Goal: Transaction & Acquisition: Subscribe to service/newsletter

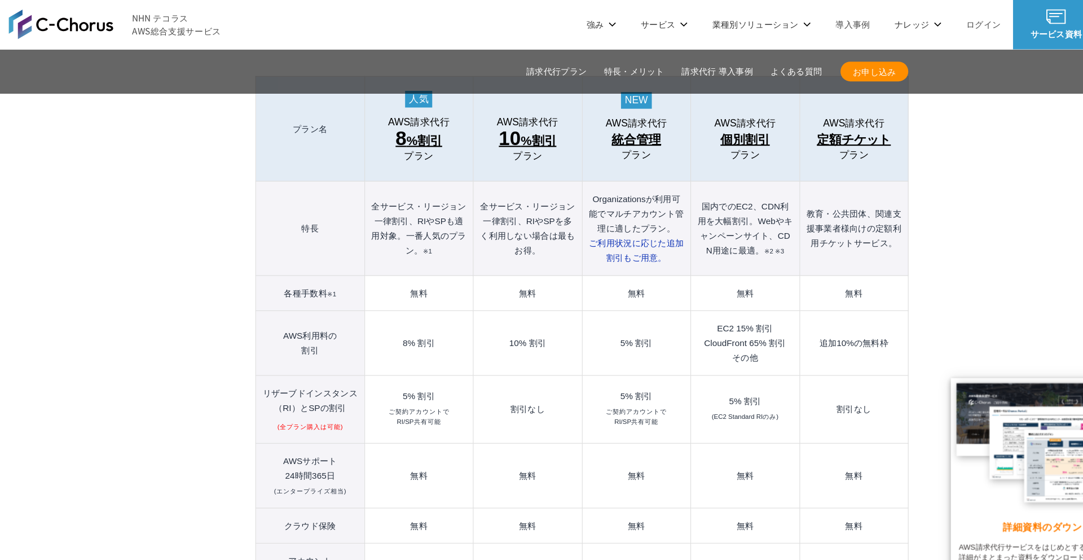
scroll to position [1249, 0]
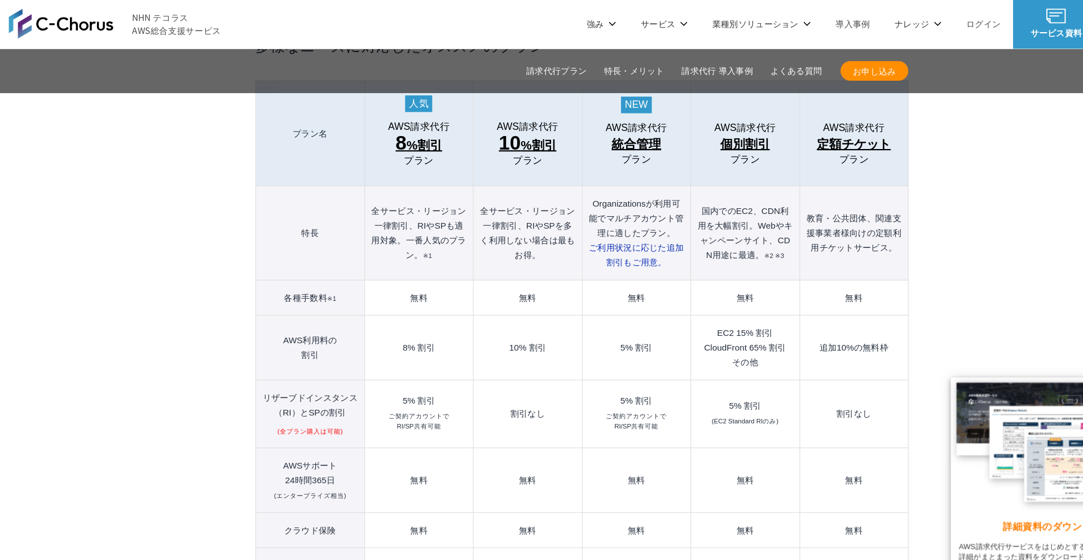
click at [661, 289] on td "EC2 15% 割引 CloudFront 65% 割引 その他" at bounding box center [691, 318] width 99 height 59
drag, startPoint x: 661, startPoint y: 282, endPoint x: 706, endPoint y: 312, distance: 54.0
click at [706, 312] on td "EC2 15% 割引 CloudFront 65% 割引 その他" at bounding box center [691, 318] width 99 height 59
click at [699, 306] on td "EC2 15% 割引 CloudFront 65% 割引 その他" at bounding box center [691, 318] width 99 height 59
drag, startPoint x: 656, startPoint y: 283, endPoint x: 707, endPoint y: 313, distance: 58.5
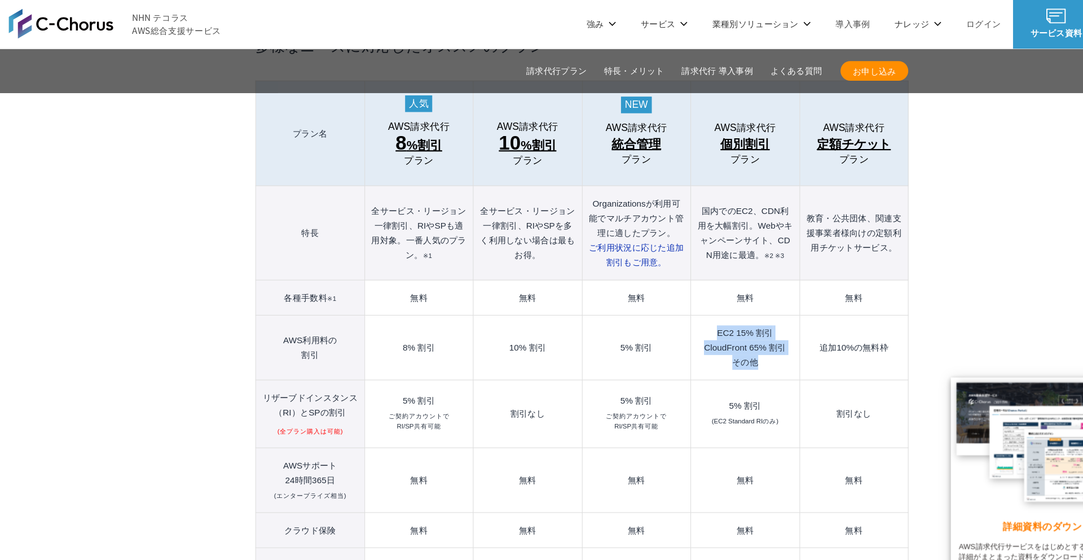
click at [707, 313] on td "EC2 15% 割引 CloudFront 65% 割引 その他" at bounding box center [691, 318] width 99 height 59
click at [695, 307] on td "EC2 15% 割引 CloudFront 65% 割引 その他" at bounding box center [691, 318] width 99 height 59
drag, startPoint x: 702, startPoint y: 309, endPoint x: 661, endPoint y: 277, distance: 52.3
click at [661, 289] on td "EC2 15% 割引 CloudFront 65% 割引 その他" at bounding box center [691, 318] width 99 height 59
click at [672, 289] on td "EC2 15% 割引 CloudFront 65% 割引 その他" at bounding box center [691, 318] width 99 height 59
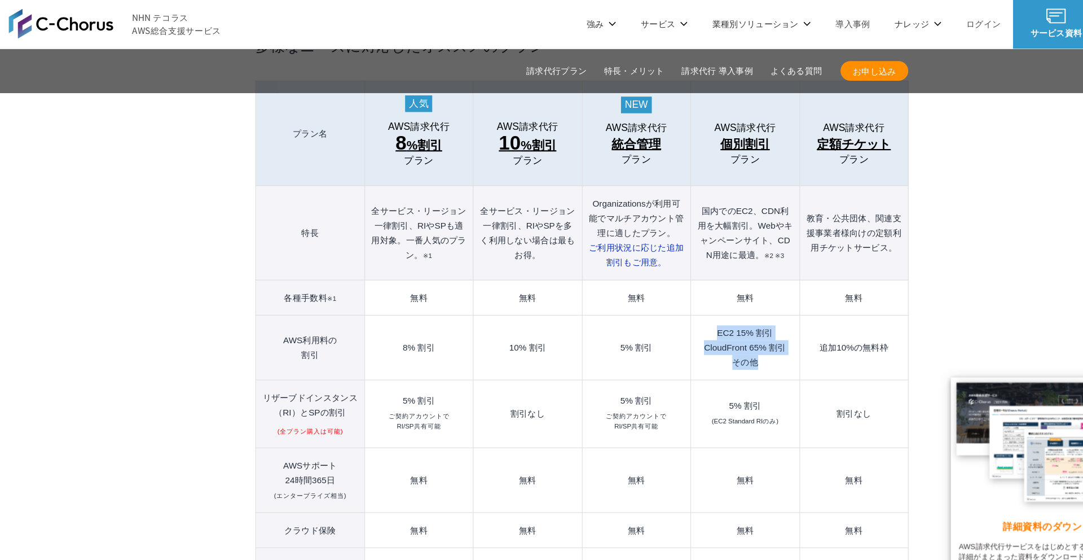
drag, startPoint x: 659, startPoint y: 279, endPoint x: 703, endPoint y: 312, distance: 54.7
click at [703, 312] on td "EC2 15% 割引 CloudFront 65% 割引 その他" at bounding box center [691, 318] width 99 height 59
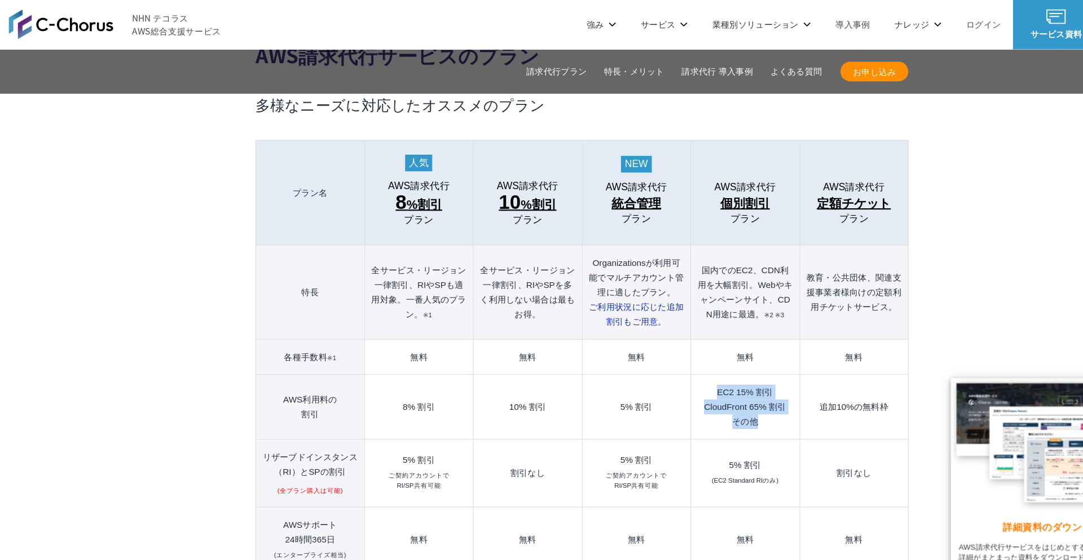
scroll to position [1193, 0]
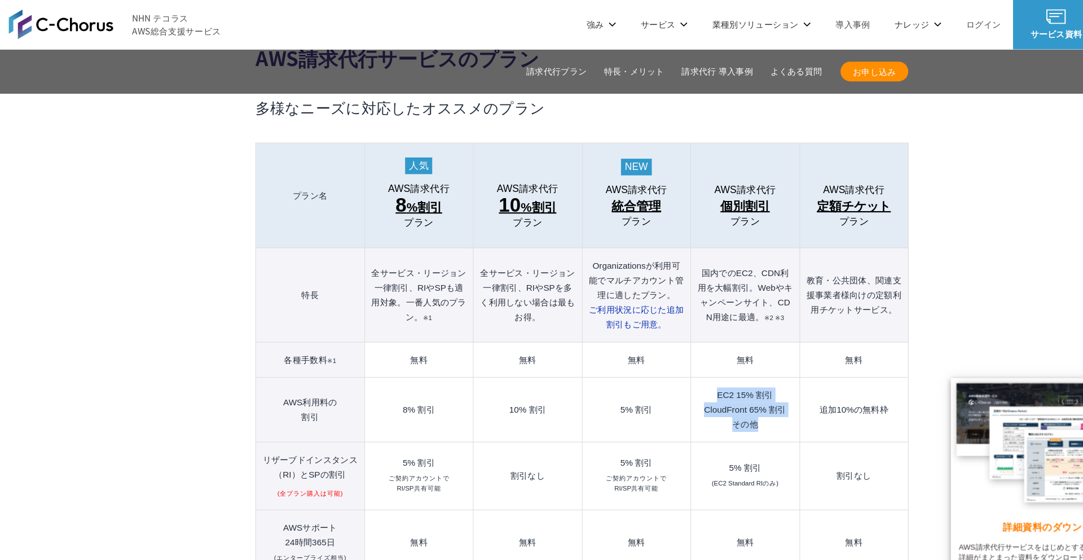
click at [665, 345] on td "EC2 15% 割引 CloudFront 65% 割引 その他" at bounding box center [691, 374] width 99 height 59
drag, startPoint x: 663, startPoint y: 332, endPoint x: 699, endPoint y: 362, distance: 47.3
click at [699, 362] on td "EC2 15% 割引 CloudFront 65% 割引 その他" at bounding box center [691, 374] width 99 height 59
click at [687, 347] on td "EC2 15% 割引 CloudFront 65% 割引 その他" at bounding box center [691, 374] width 99 height 59
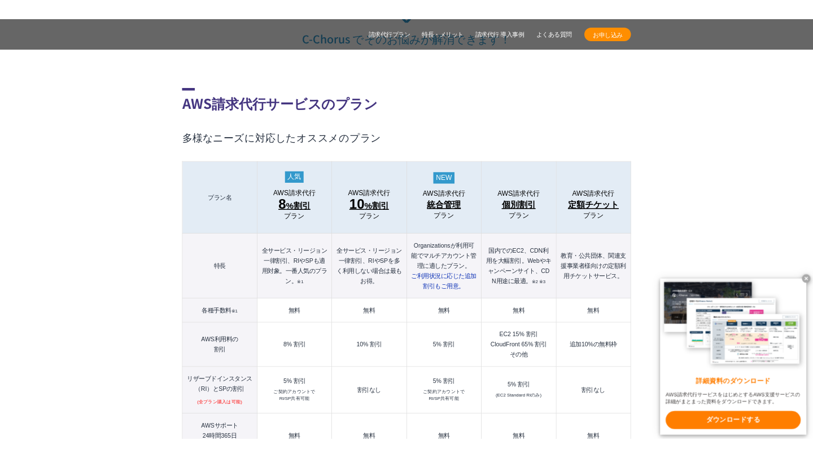
scroll to position [1135, 0]
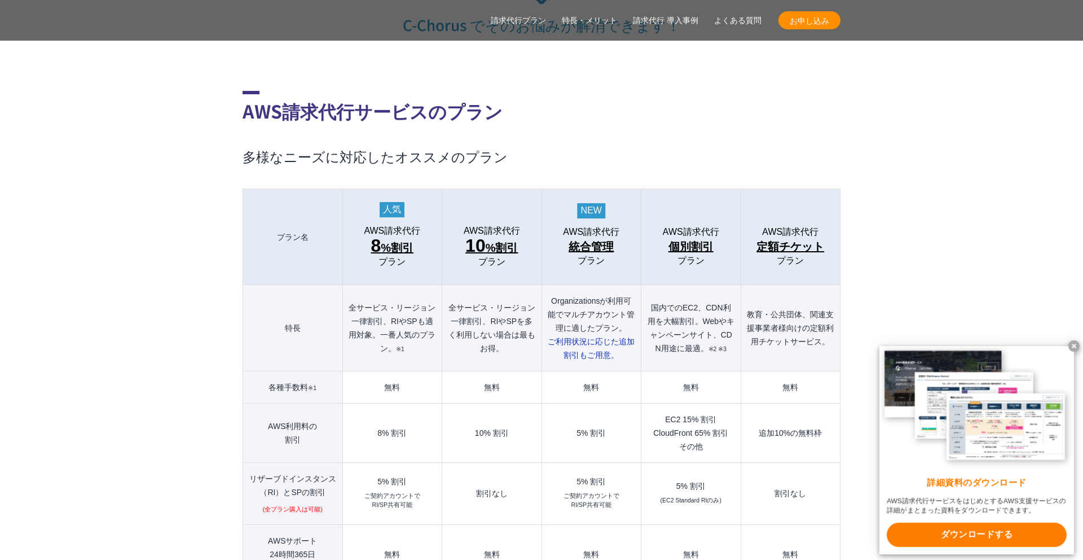
click at [800, 25] on span "お申し込み" at bounding box center [810, 21] width 62 height 12
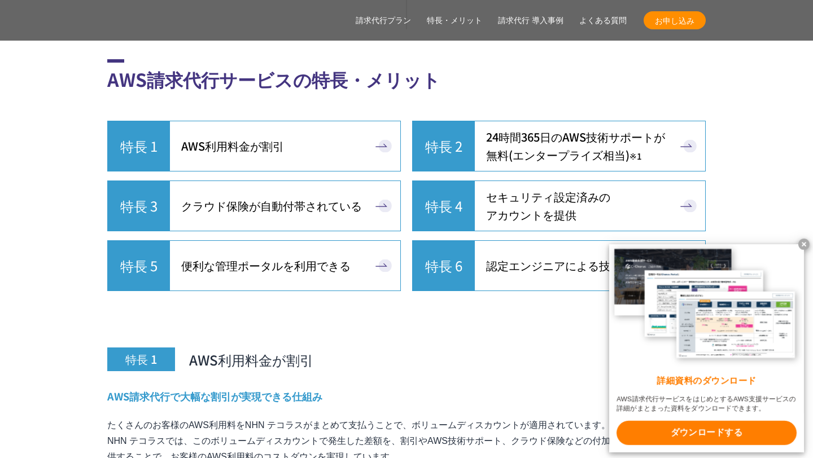
scroll to position [3108, 0]
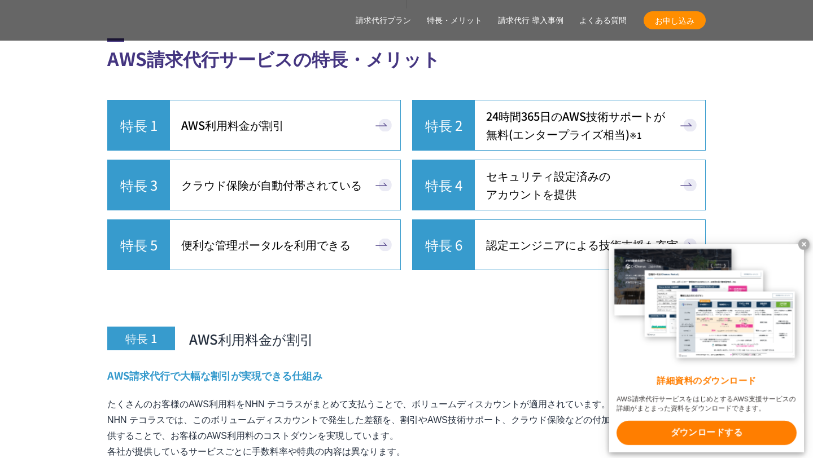
click at [306, 176] on span "クラウド保険が自動付帯されている" at bounding box center [271, 185] width 181 height 18
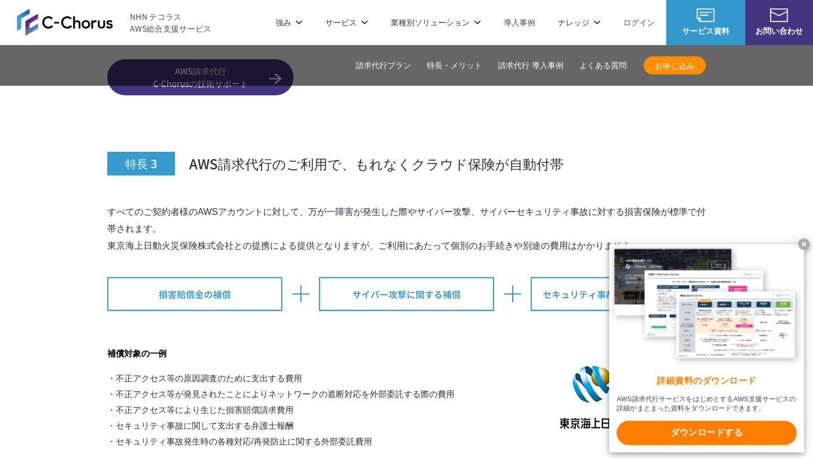
scroll to position [4424, 0]
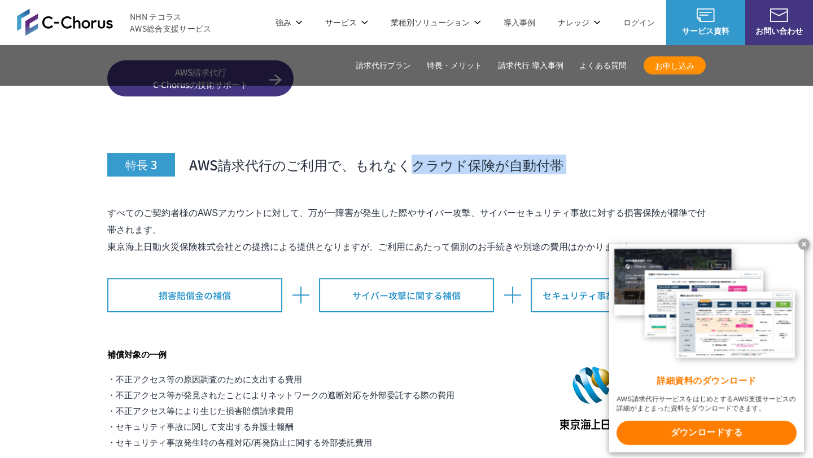
drag, startPoint x: 407, startPoint y: 141, endPoint x: 573, endPoint y: 155, distance: 166.6
click at [573, 155] on div "特長 3 AWS請求代行のご利用で、もれなくクラウド保険が自動付帯 すべてのご契約者様のAWSアカウントに対して、万が一障害が発生した際やサイバー攻撃、サイバ…" at bounding box center [406, 276] width 598 height 349
click at [389, 205] on p "すべてのご契約者様のAWSアカウントに対して、万が一障害が発生した際やサイバー攻撃、サイバーセキュリティ事故に対する損害保険が標準で付帯されます。 東京海上日…" at bounding box center [406, 230] width 598 height 51
drag, startPoint x: 402, startPoint y: 131, endPoint x: 580, endPoint y: 146, distance: 178.9
click at [580, 146] on h3 "特長 3 AWS請求代行のご利用で、もれなくクラウド保険が自動付帯" at bounding box center [406, 139] width 598 height 74
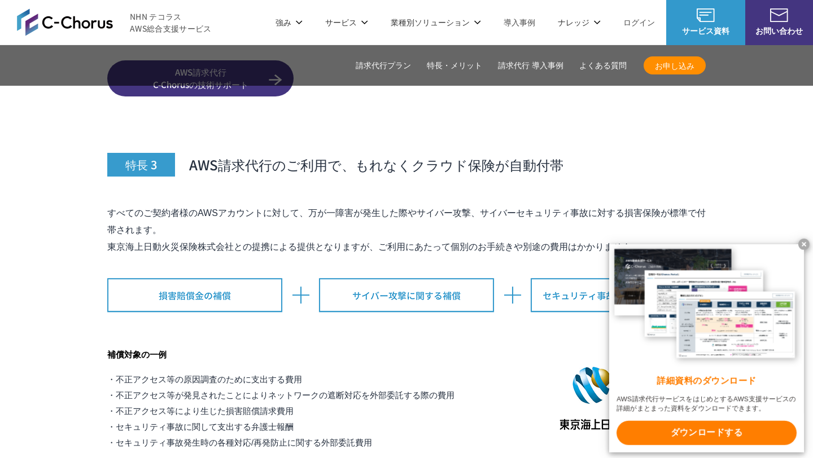
click at [406, 152] on h3 "特長 3 AWS請求代行のご利用で、もれなくクラウド保険が自動付帯" at bounding box center [406, 139] width 598 height 74
